Goal: Task Accomplishment & Management: Manage account settings

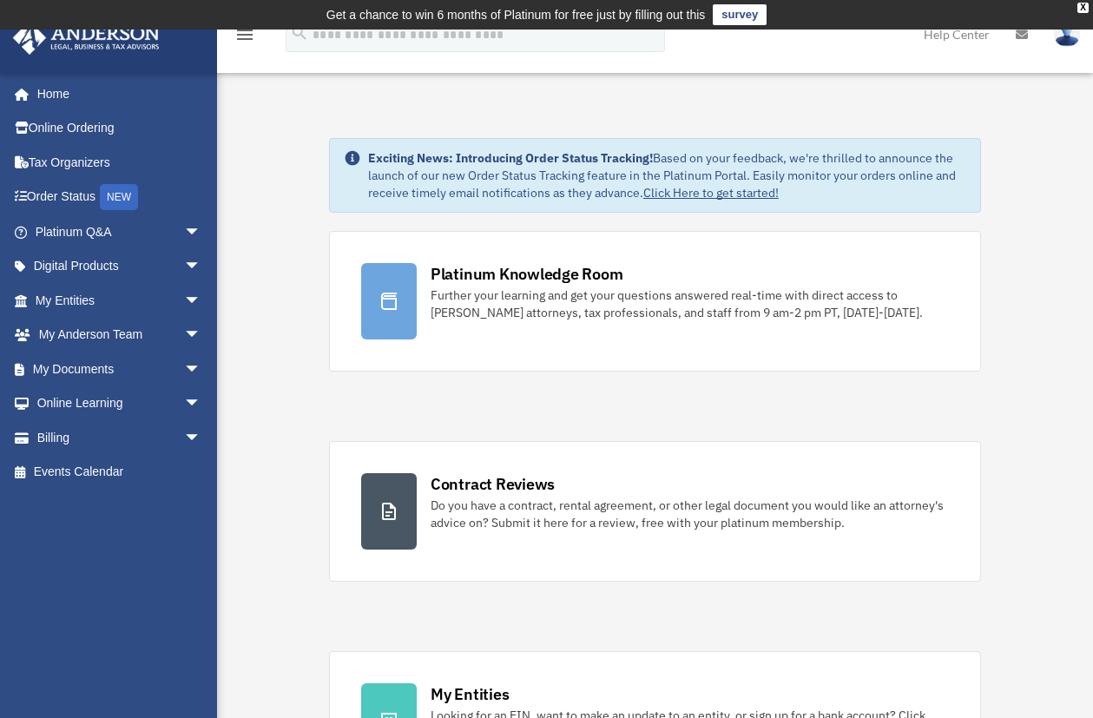
click at [184, 362] on span "arrow_drop_down" at bounding box center [201, 370] width 35 height 36
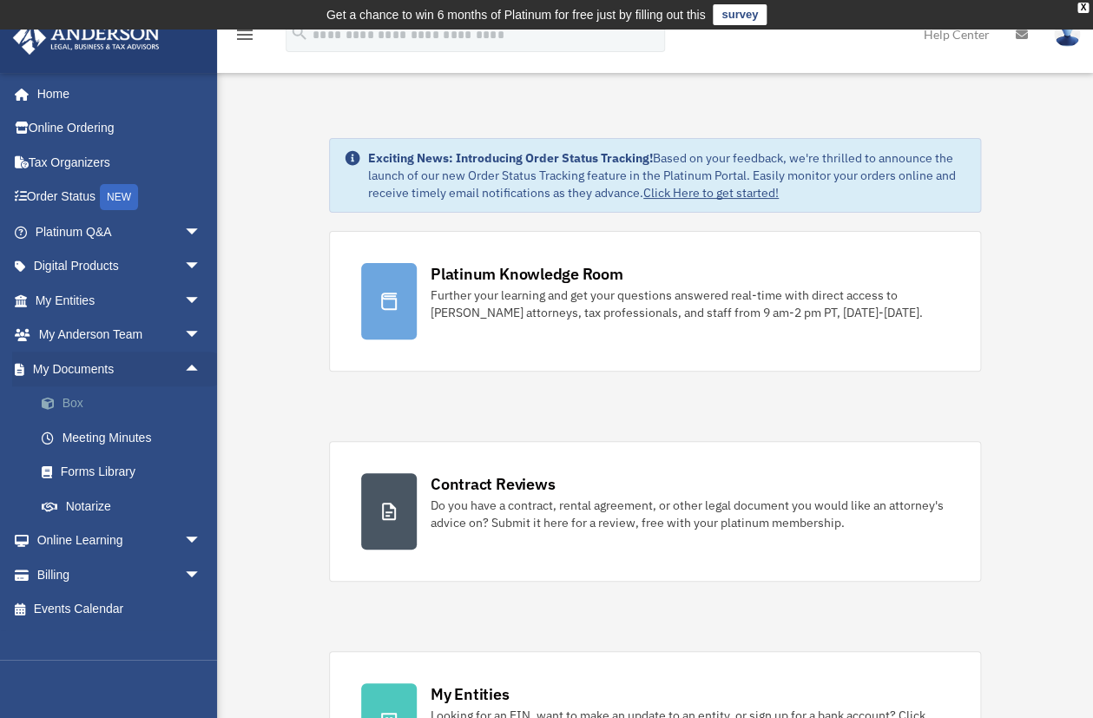
click at [77, 405] on link "Box" at bounding box center [125, 403] width 203 height 35
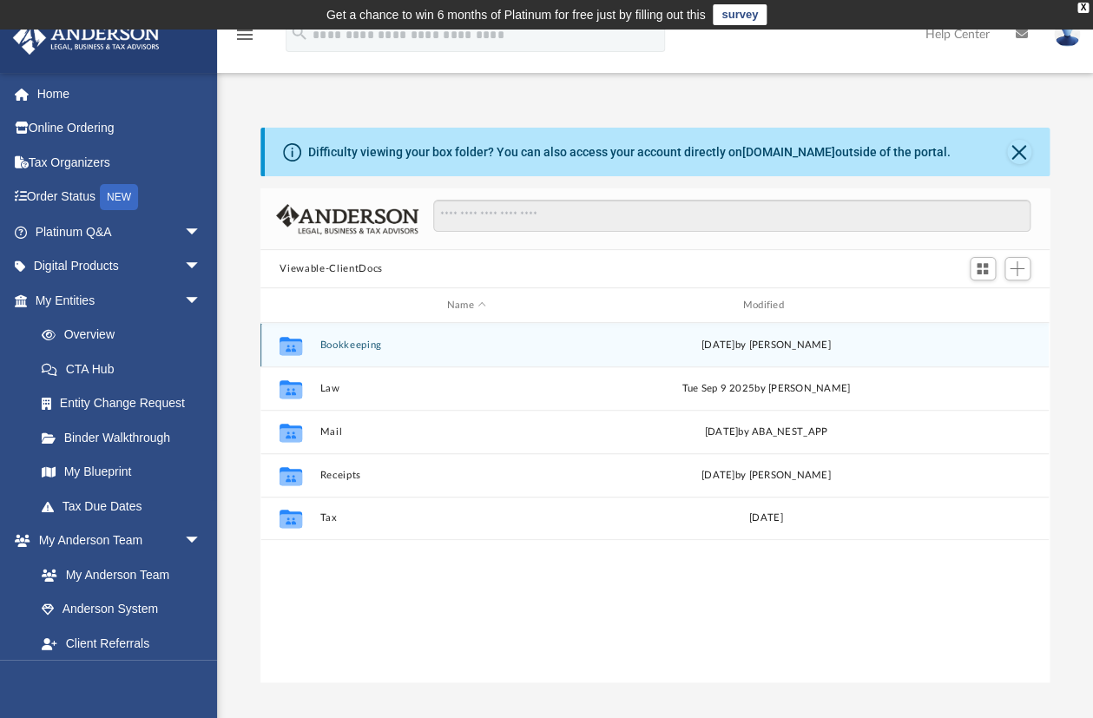
scroll to position [385, 777]
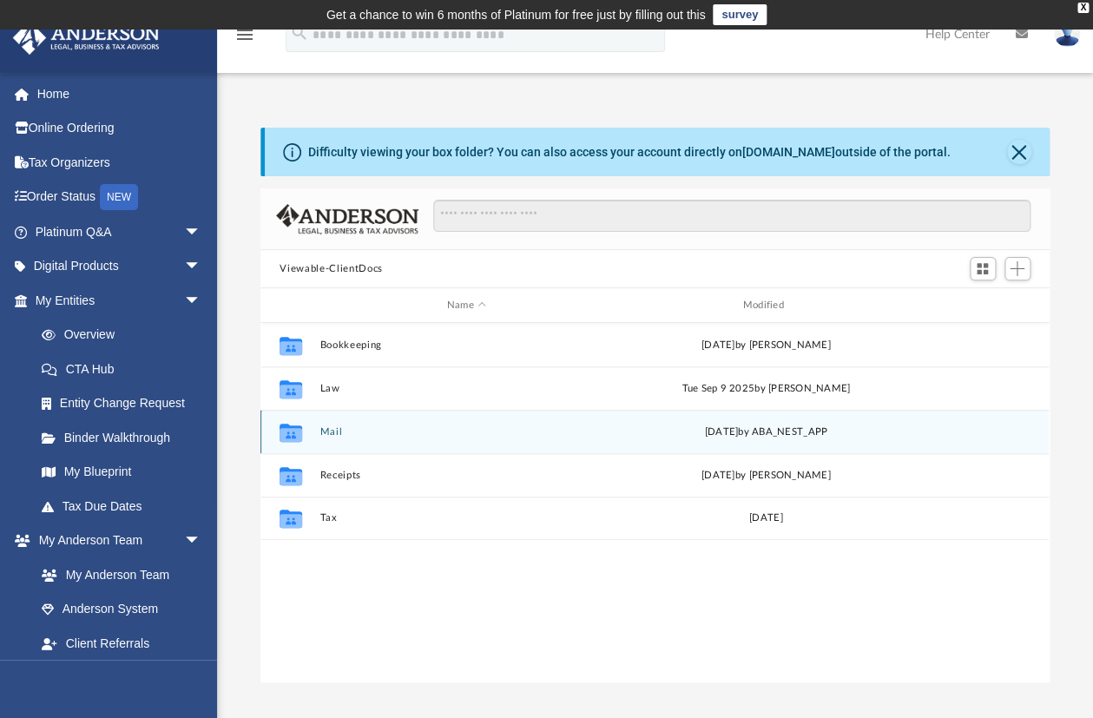
click at [332, 433] on button "Mail" at bounding box center [466, 431] width 293 height 11
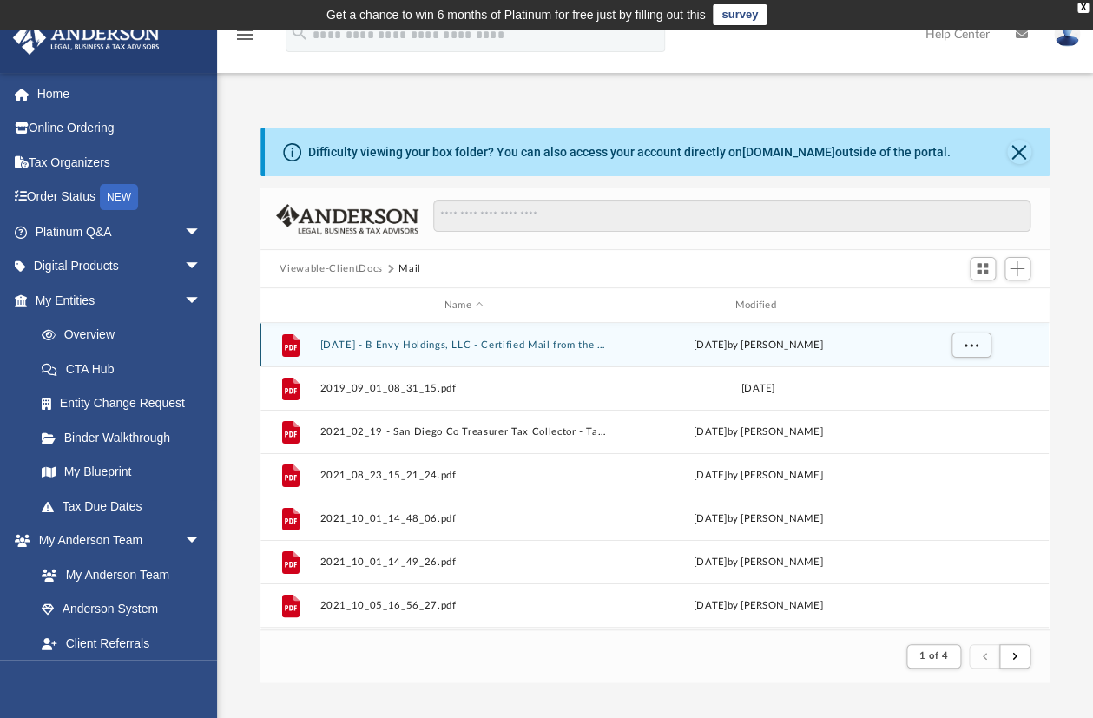
scroll to position [331, 777]
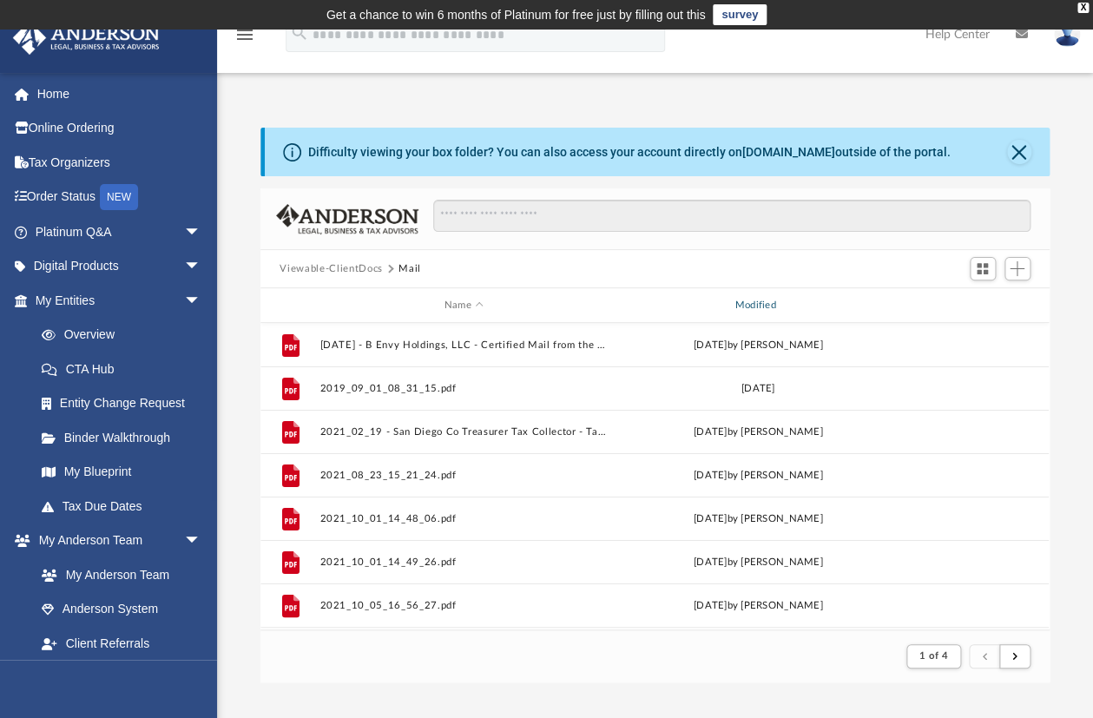
click at [763, 307] on div "Modified" at bounding box center [758, 306] width 287 height 16
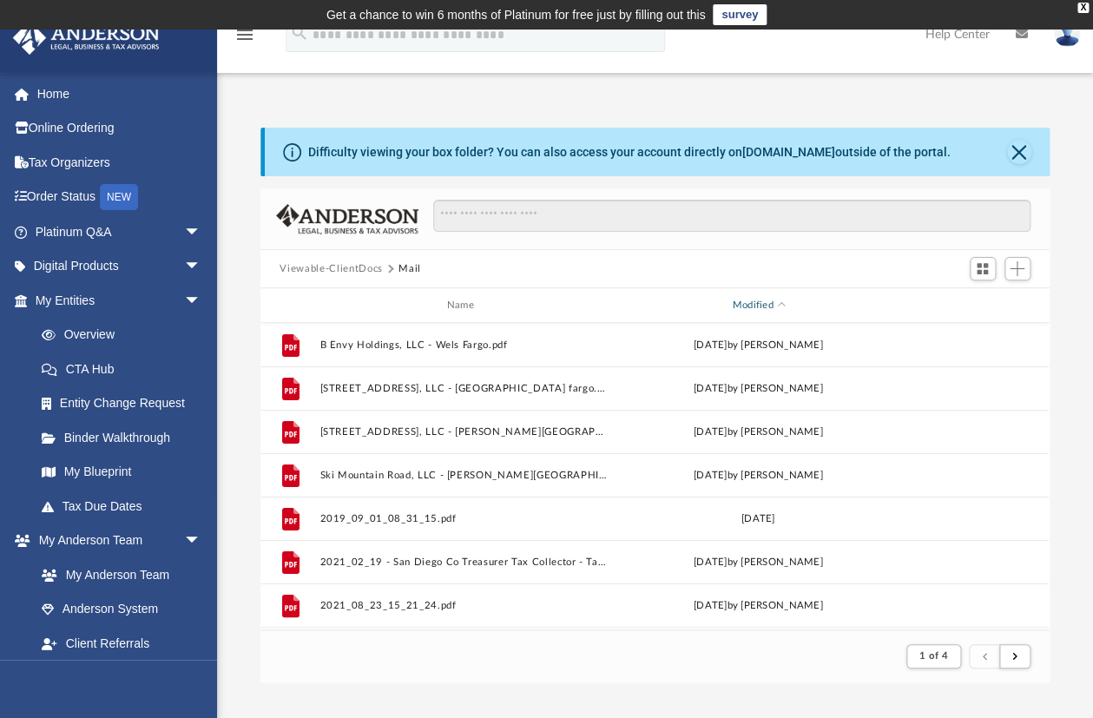
click at [763, 307] on div "Modified" at bounding box center [758, 306] width 287 height 16
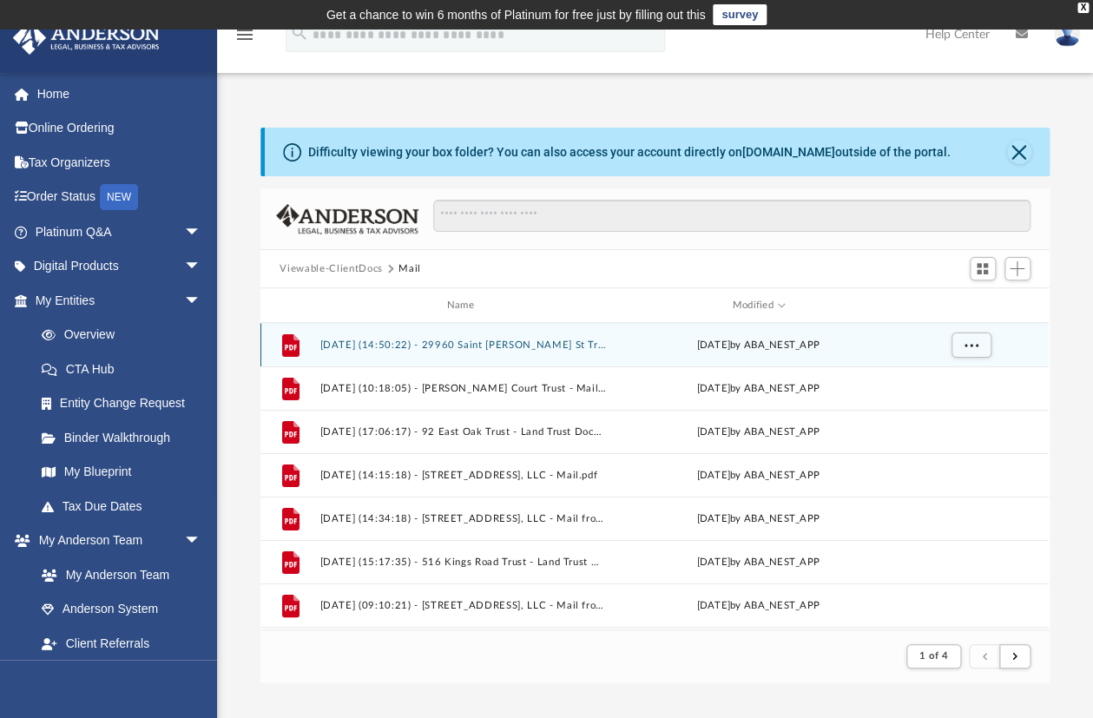
click at [462, 345] on button "2025.10.01 (14:50:22) - 29960 Saint Helen St Trust - Land Trust Documents.pdf" at bounding box center [463, 344] width 287 height 11
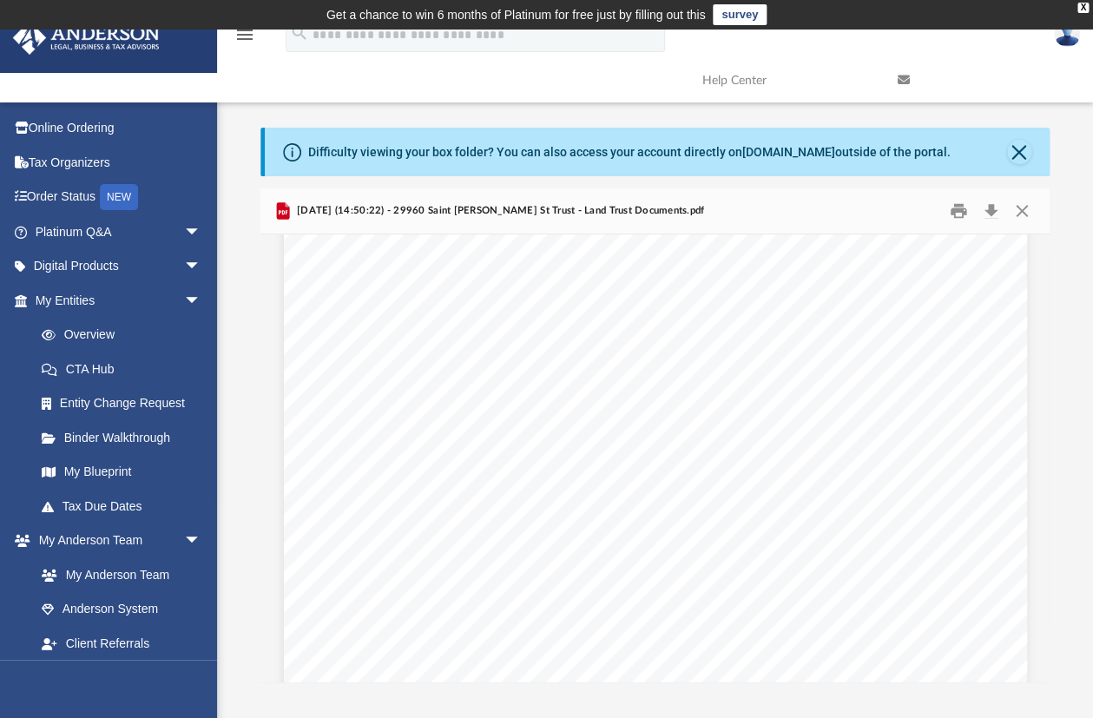
scroll to position [0, 0]
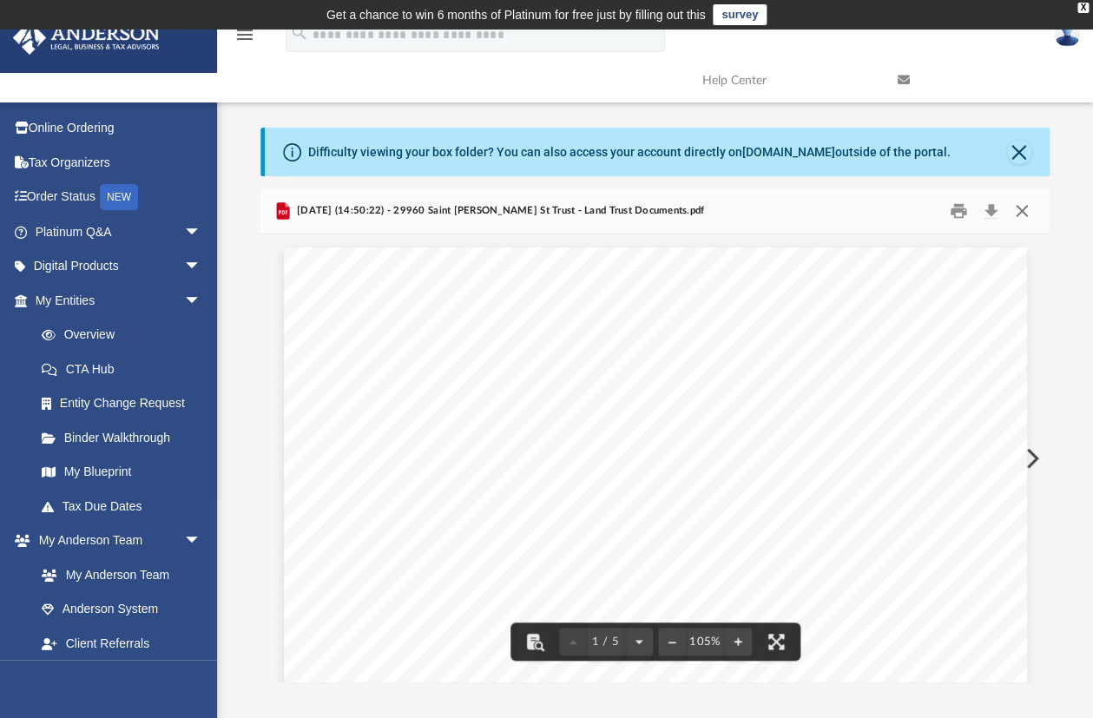
click at [1020, 209] on button "Close" at bounding box center [1021, 211] width 31 height 27
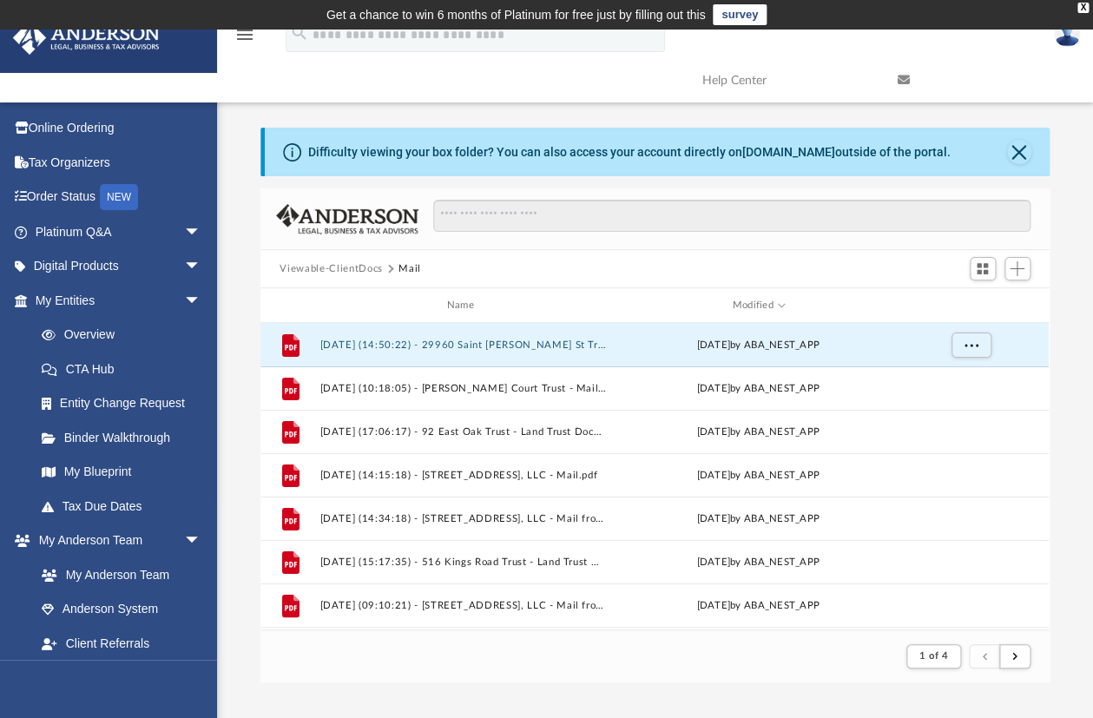
click at [885, 151] on div "Difficulty viewing your box folder? You can also access your account directly o…" at bounding box center [628, 152] width 642 height 18
click at [299, 150] on icon at bounding box center [292, 152] width 18 height 18
click at [296, 150] on icon at bounding box center [292, 152] width 18 height 18
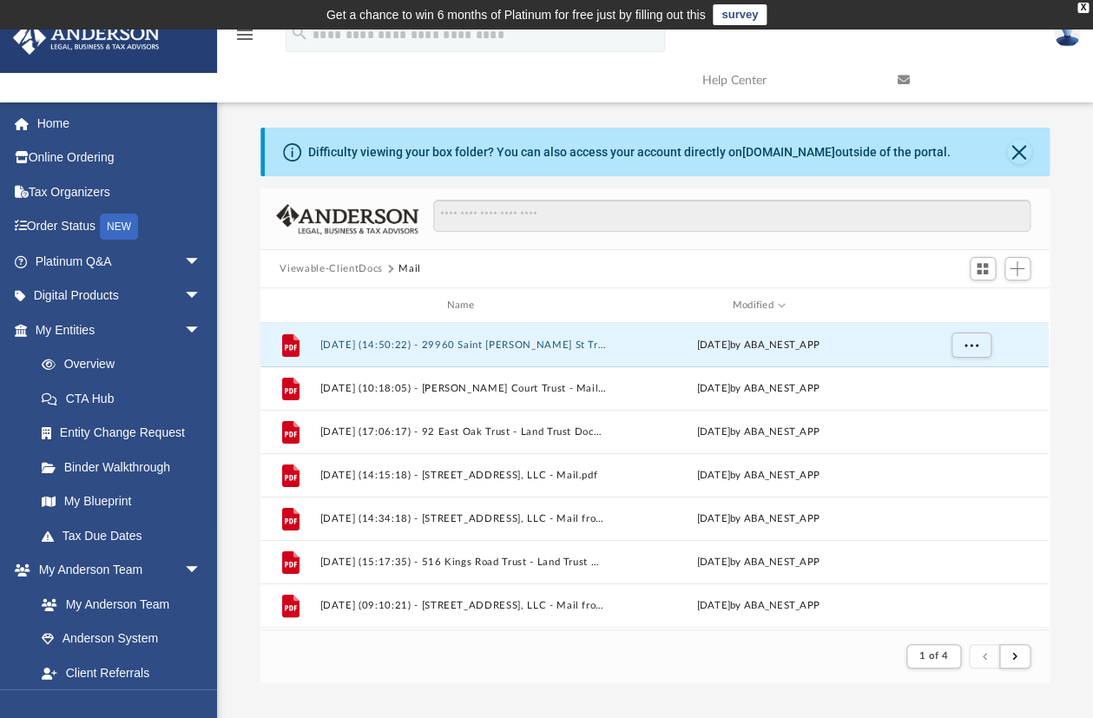
click at [292, 148] on icon at bounding box center [292, 152] width 18 height 18
click at [1019, 142] on button "Close" at bounding box center [1019, 152] width 24 height 24
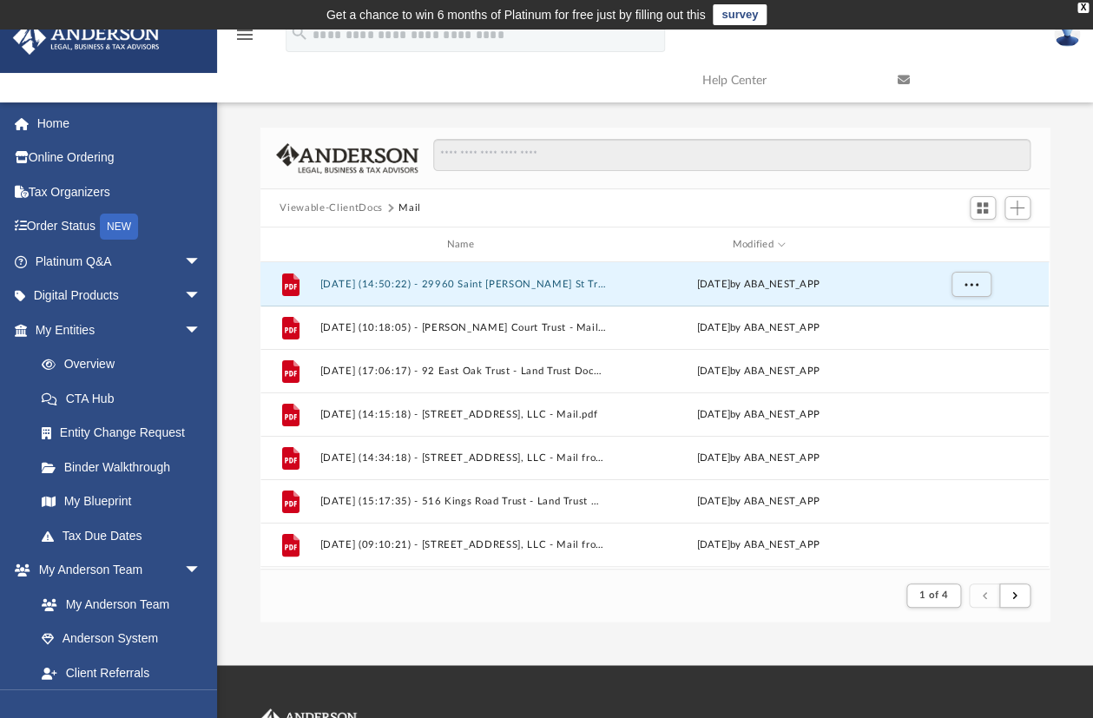
click at [1074, 37] on img at bounding box center [1067, 34] width 26 height 25
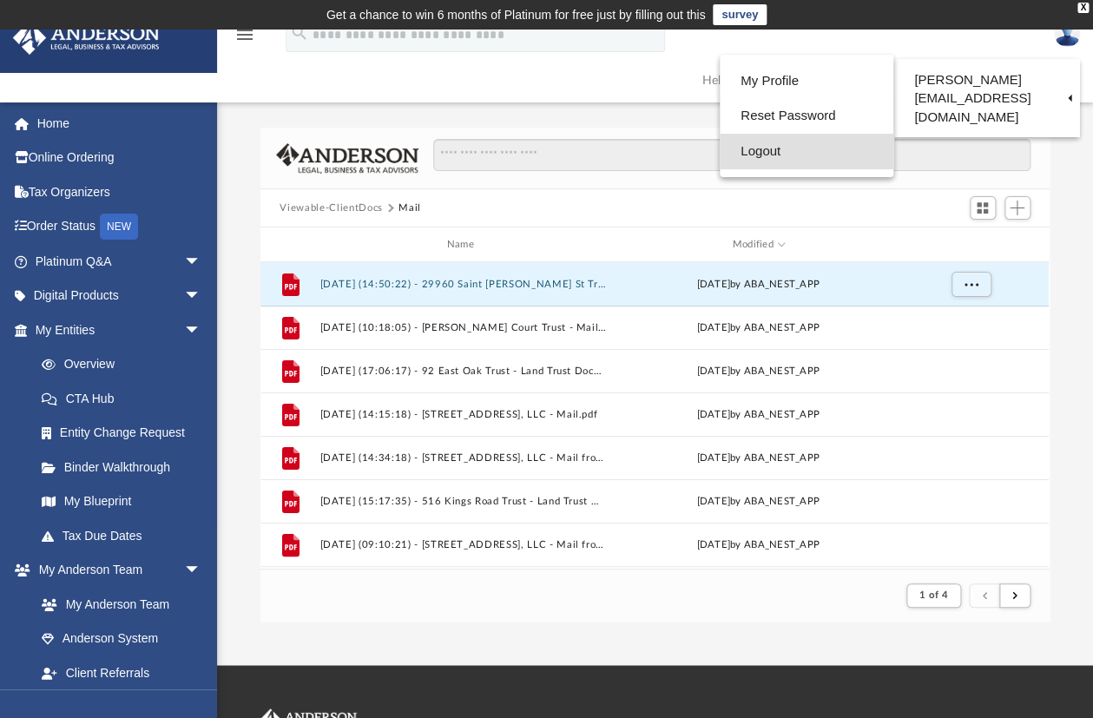
click at [774, 154] on link "Logout" at bounding box center [807, 152] width 174 height 36
